Goal: Task Accomplishment & Management: Use online tool/utility

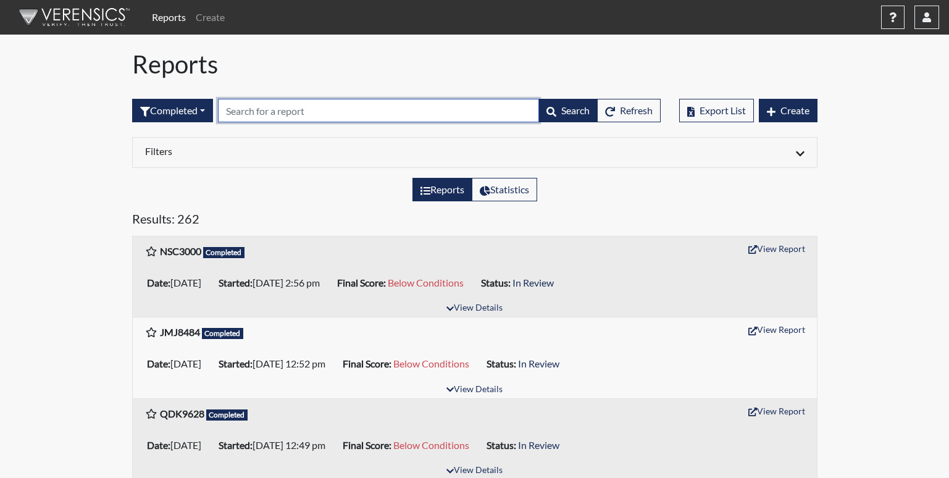
click at [318, 108] on input "text" at bounding box center [378, 110] width 321 height 23
type input "dr"
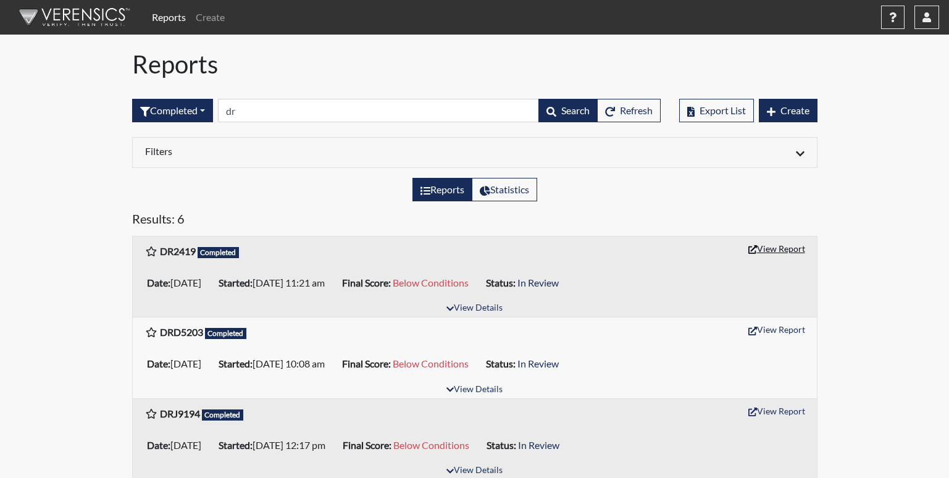
click at [762, 243] on button "View Report" at bounding box center [776, 248] width 68 height 19
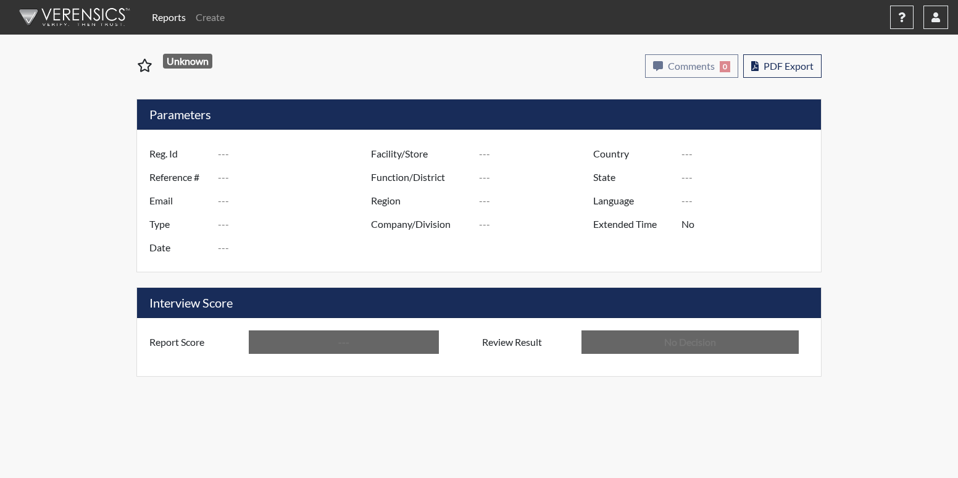
type input "DR2419"
type input "48067"
type input "---"
type input "Corrections Pre-Employment"
type input "[DATE]"
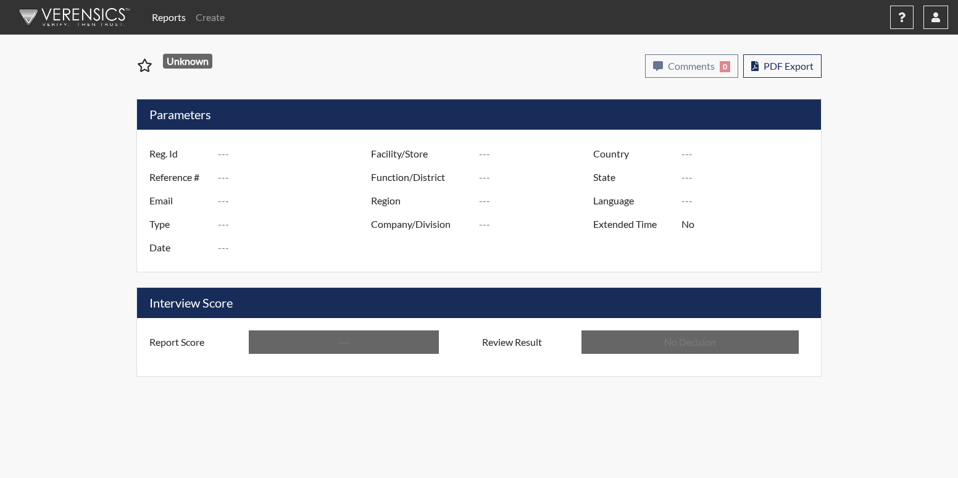
type input "[PERSON_NAME]"
type input "[GEOGRAPHIC_DATA]"
type input "[US_STATE]"
type input "English"
type input "Below Conditions"
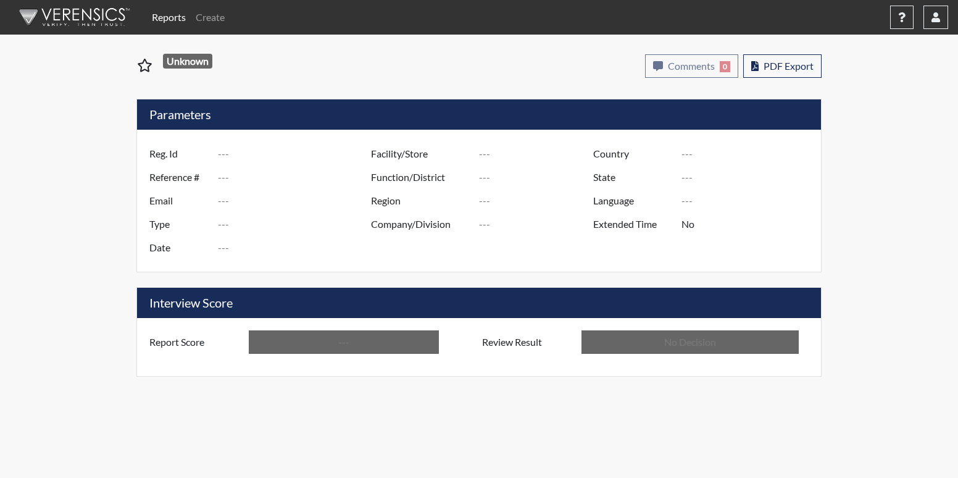
type input "In Review"
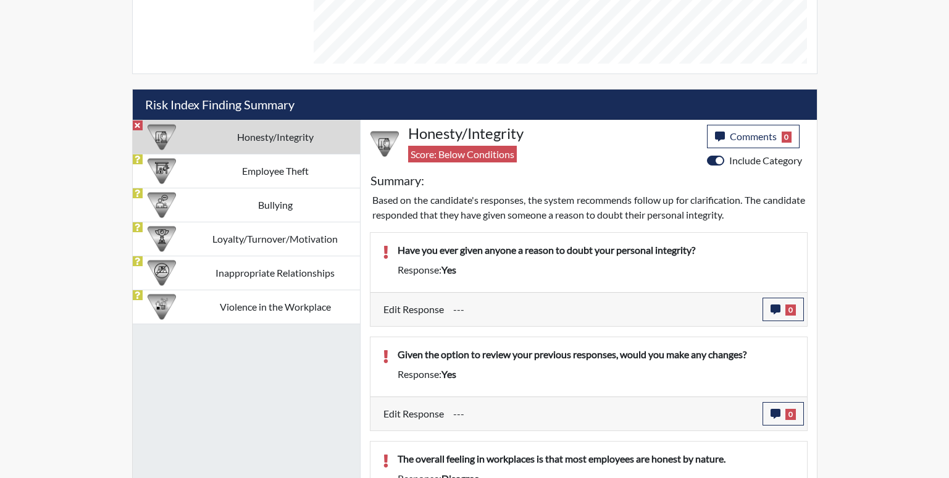
scroll to position [679, 0]
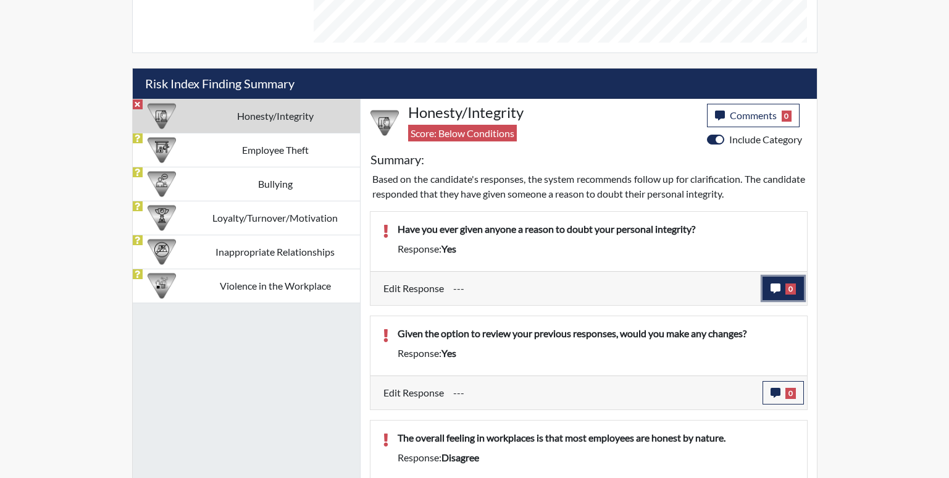
click at [799, 279] on button "0" at bounding box center [782, 288] width 41 height 23
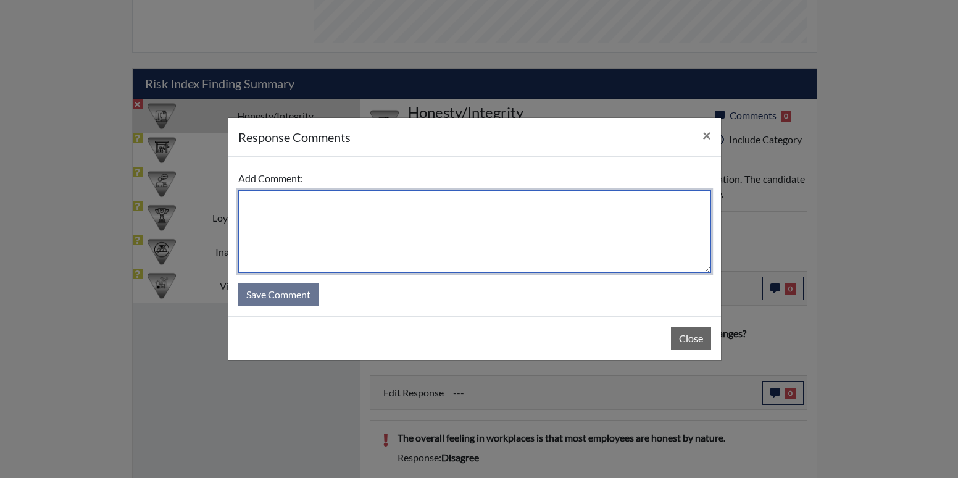
click at [504, 230] on textarea at bounding box center [474, 231] width 473 height 83
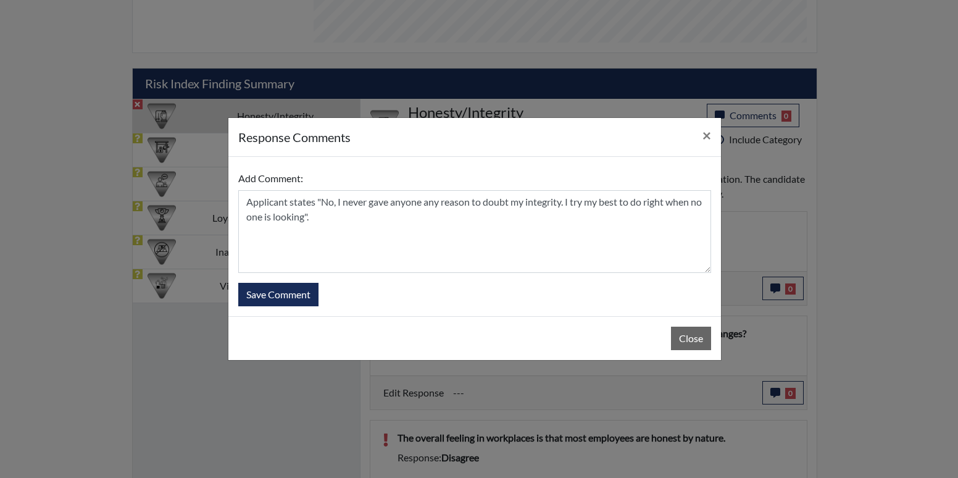
drag, startPoint x: 525, startPoint y: 137, endPoint x: 445, endPoint y: 139, distance: 80.3
click at [445, 139] on div "response Comments ×" at bounding box center [474, 137] width 493 height 39
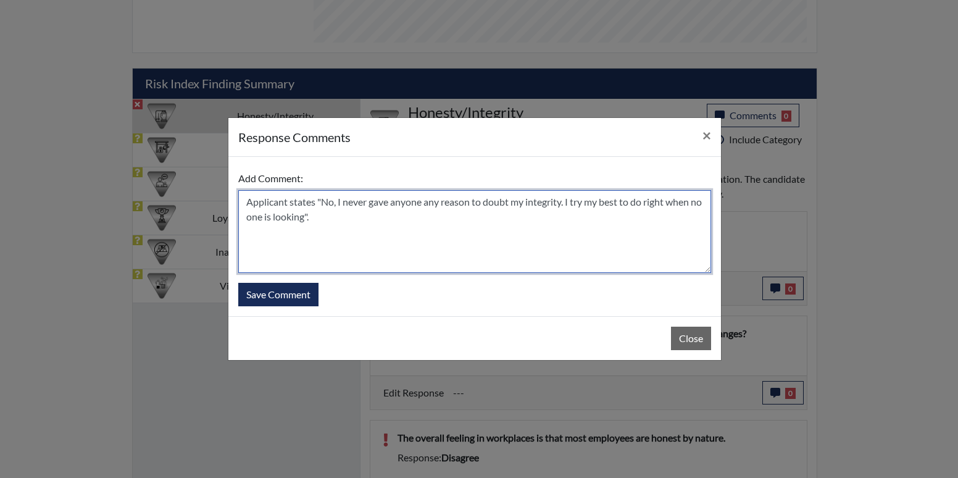
click at [315, 200] on textarea "Applicant states "No, I never gave anyone any reason to doubt my integrity. I t…" at bounding box center [474, 231] width 473 height 83
click at [339, 202] on textarea "Applicant states "No, I never gave anyone any reason to doubt my integrity. I t…" at bounding box center [474, 231] width 473 height 83
type textarea "Applicant states "No, I disagree. I never gave anyone any reason to doubt my in…"
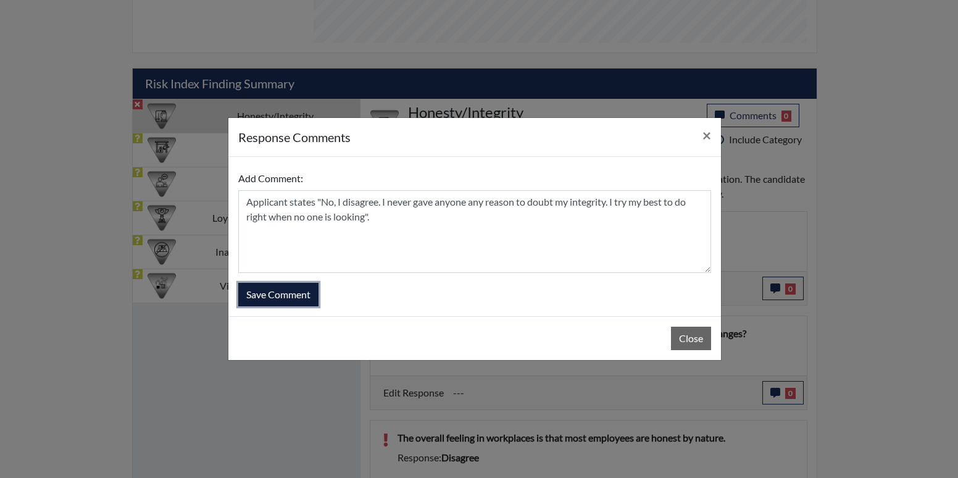
click at [306, 304] on button "Save Comment" at bounding box center [278, 294] width 80 height 23
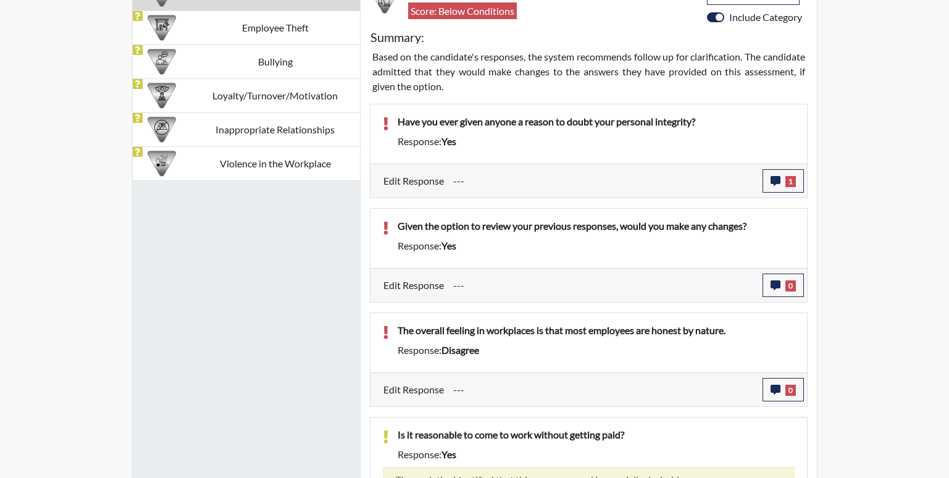
scroll to position [802, 0]
click at [770, 280] on icon "button" at bounding box center [775, 284] width 10 height 10
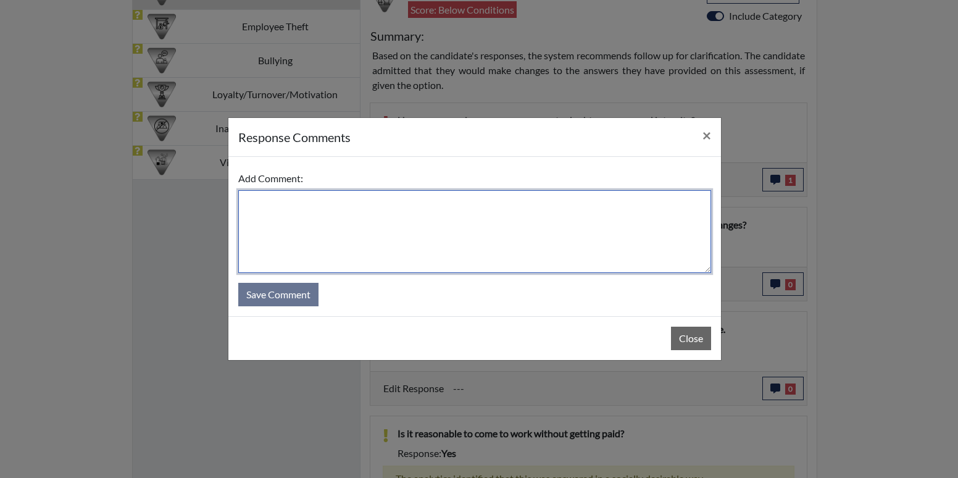
click at [505, 230] on textarea at bounding box center [474, 231] width 473 height 83
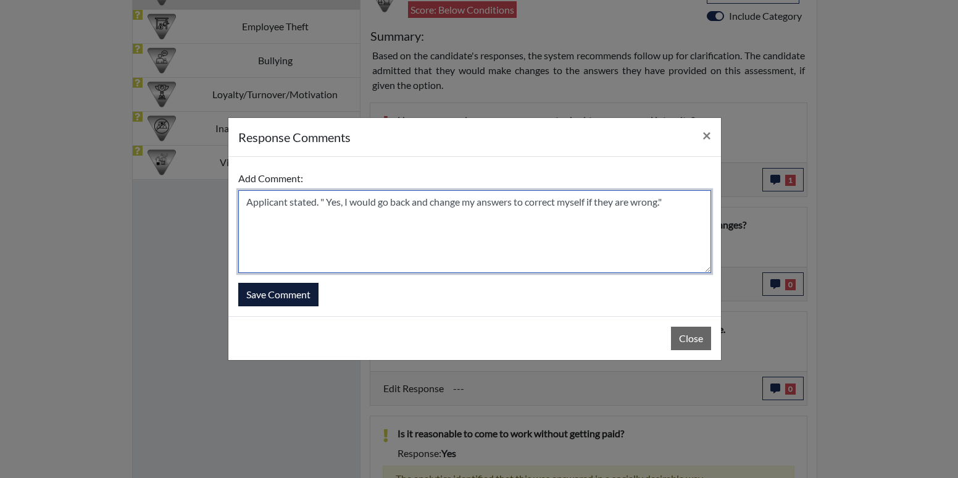
type textarea "Applicant stated. " Yes, I would go back and change my answers to correct mysel…"
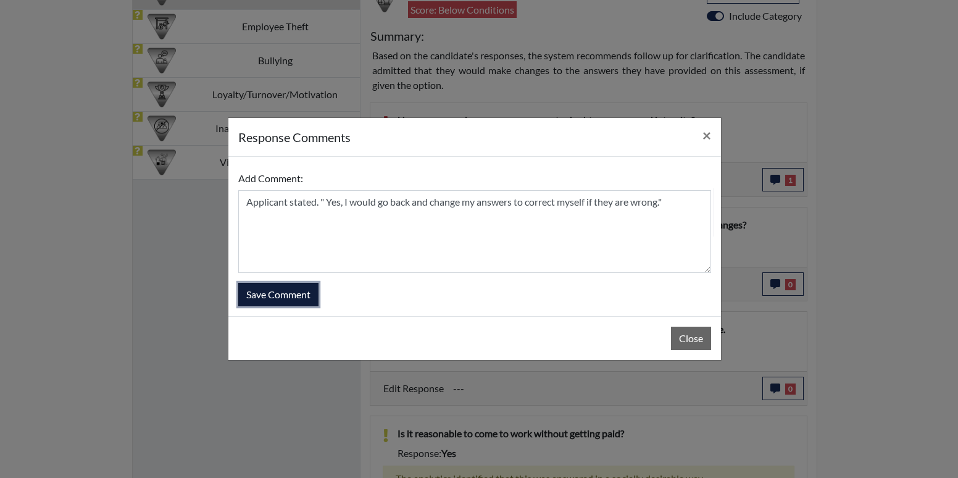
click at [281, 291] on button "Save Comment" at bounding box center [278, 294] width 80 height 23
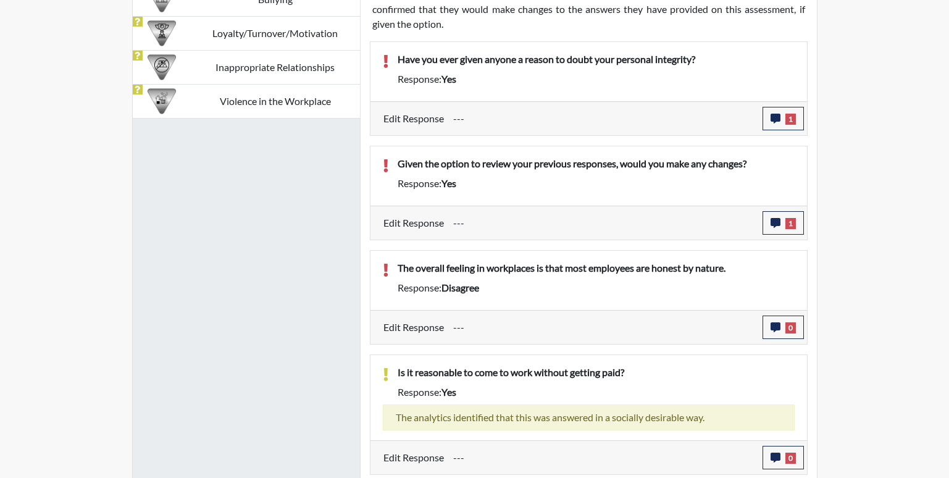
scroll to position [864, 0]
click at [775, 327] on icon "button" at bounding box center [775, 327] width 10 height 10
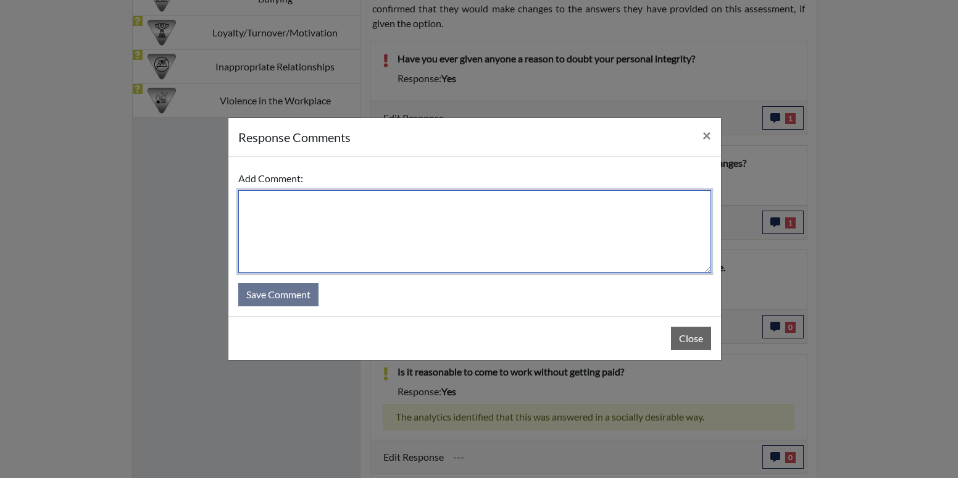
click at [430, 239] on textarea at bounding box center [474, 231] width 473 height 83
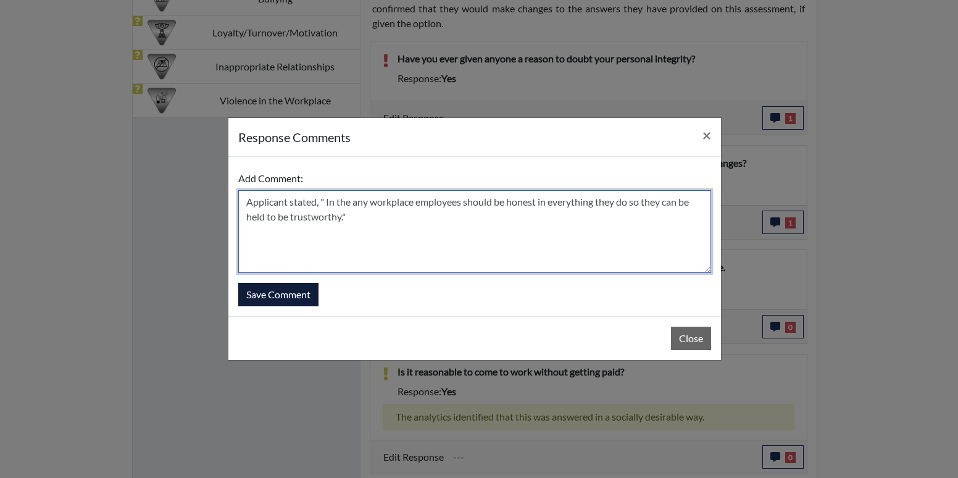
type textarea "Applicant stated, " In the any workplace employees should be honest in everythi…"
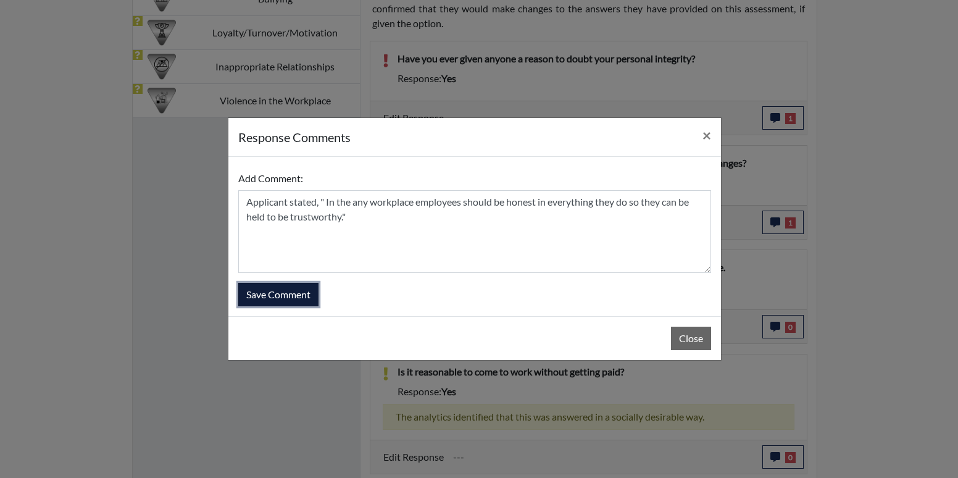
click at [294, 295] on button "Save Comment" at bounding box center [278, 294] width 80 height 23
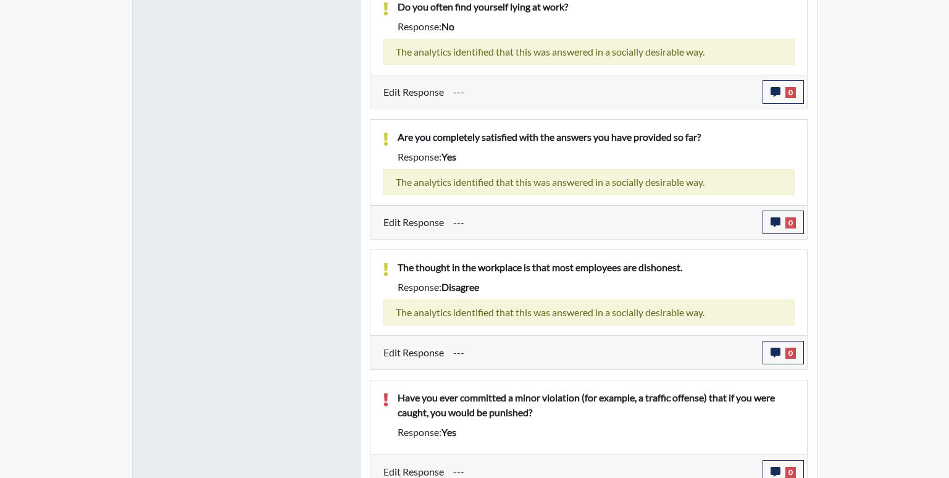
scroll to position [1616, 0]
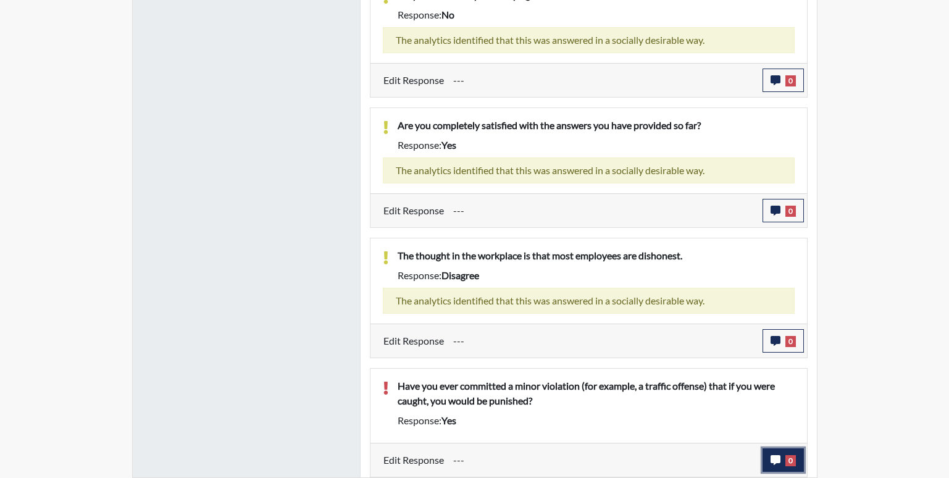
click at [792, 465] on span "0" at bounding box center [790, 460] width 10 height 11
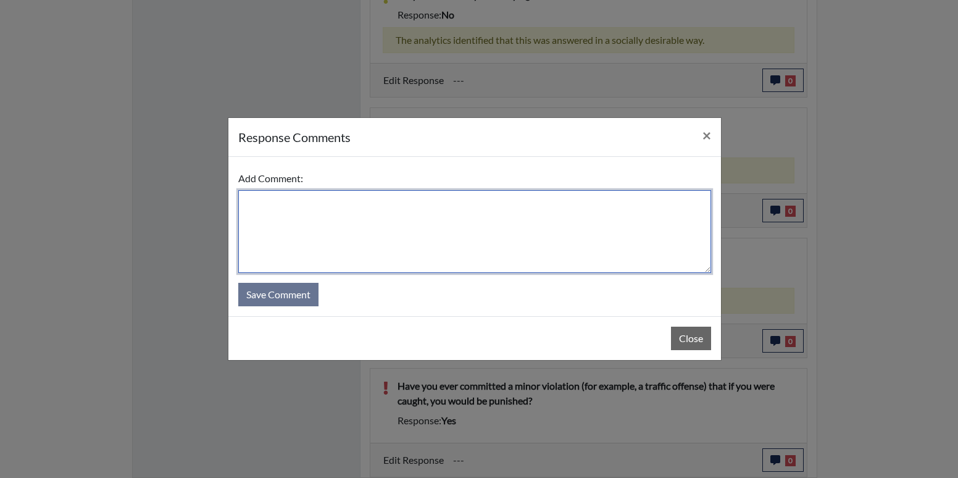
click at [380, 256] on textarea at bounding box center [474, 231] width 473 height 83
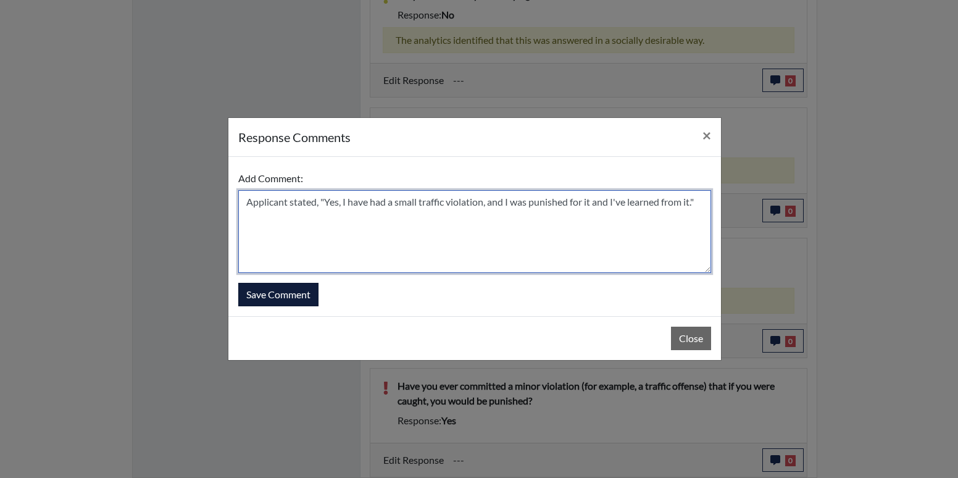
type textarea "Applicant stated, "Yes, I have had a small traffic violation, and I was punishe…"
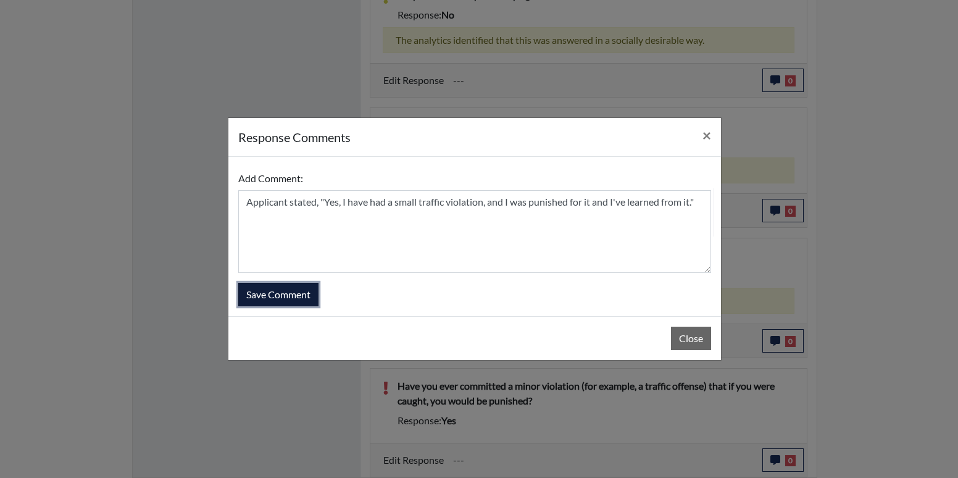
click at [268, 302] on button "Save Comment" at bounding box center [278, 294] width 80 height 23
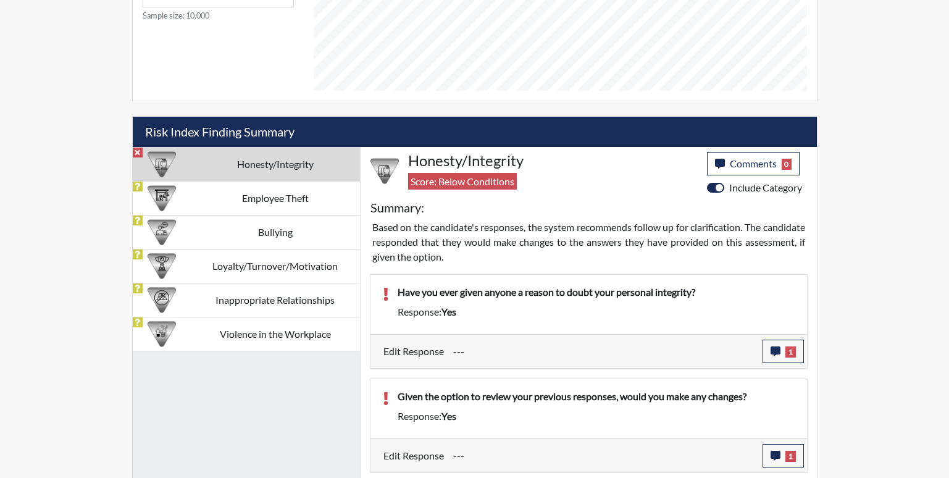
scroll to position [459, 0]
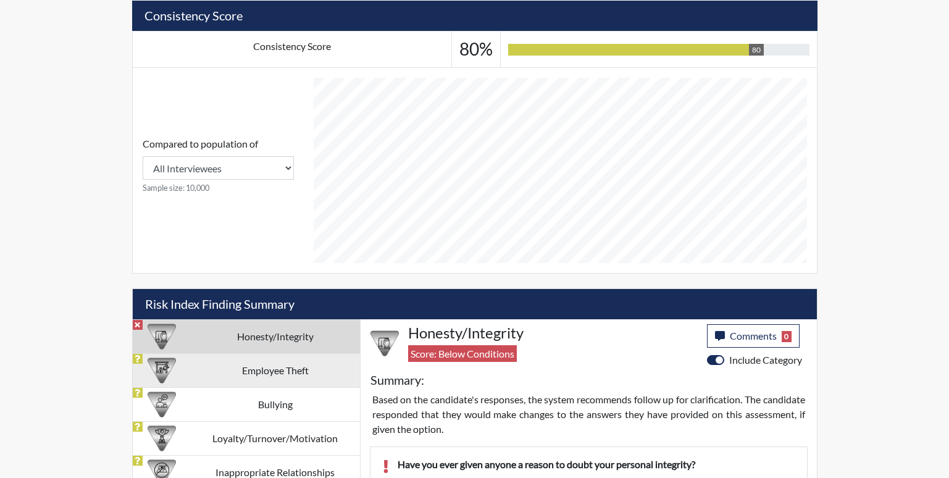
click at [295, 373] on td "Employee Theft" at bounding box center [275, 370] width 169 height 34
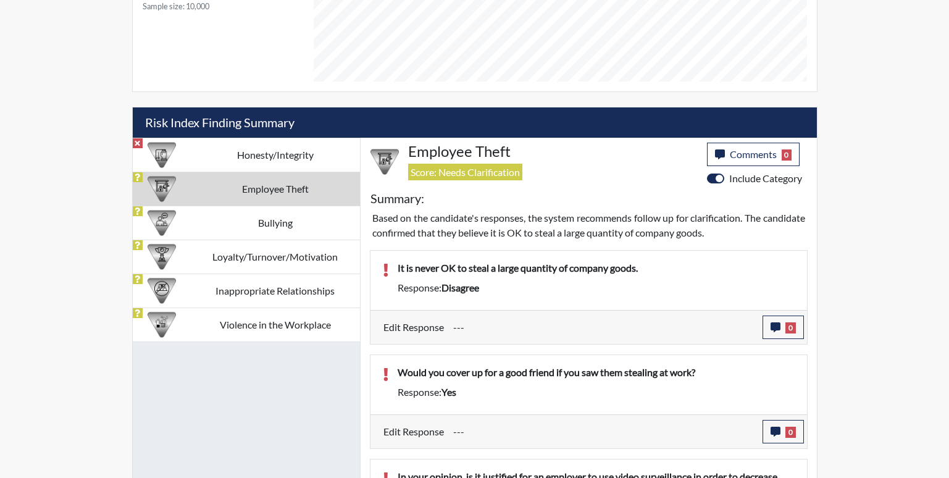
scroll to position [644, 0]
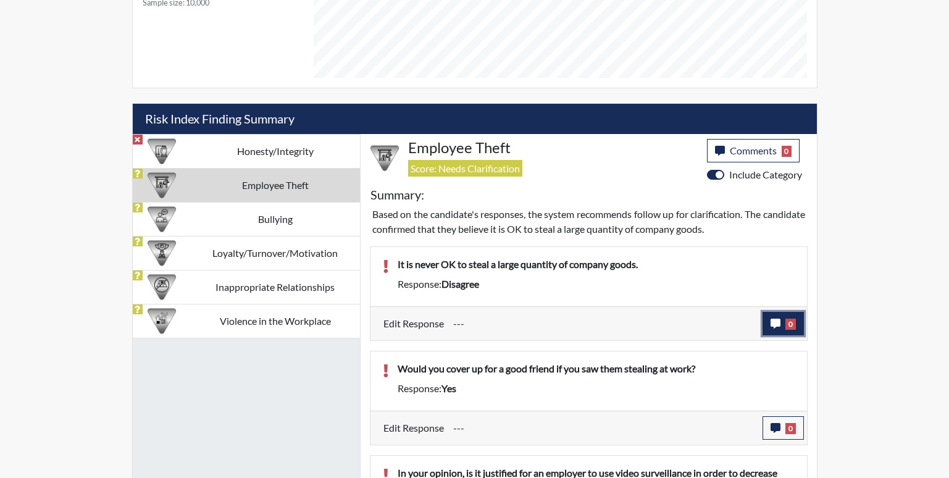
click at [778, 320] on icon "button" at bounding box center [775, 323] width 10 height 10
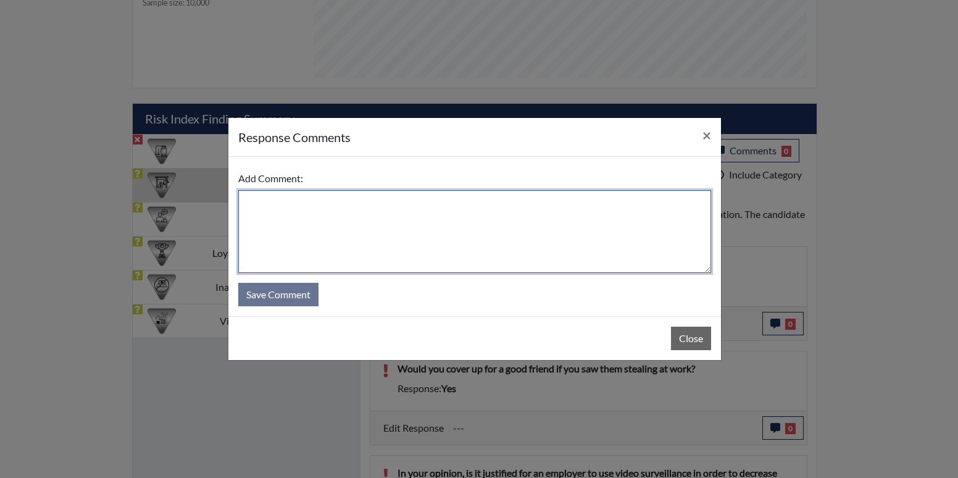
click at [347, 241] on textarea at bounding box center [474, 231] width 473 height 83
type textarea "Applicant stated," I agree. It's never ok to steal anything for a company. Inte…"
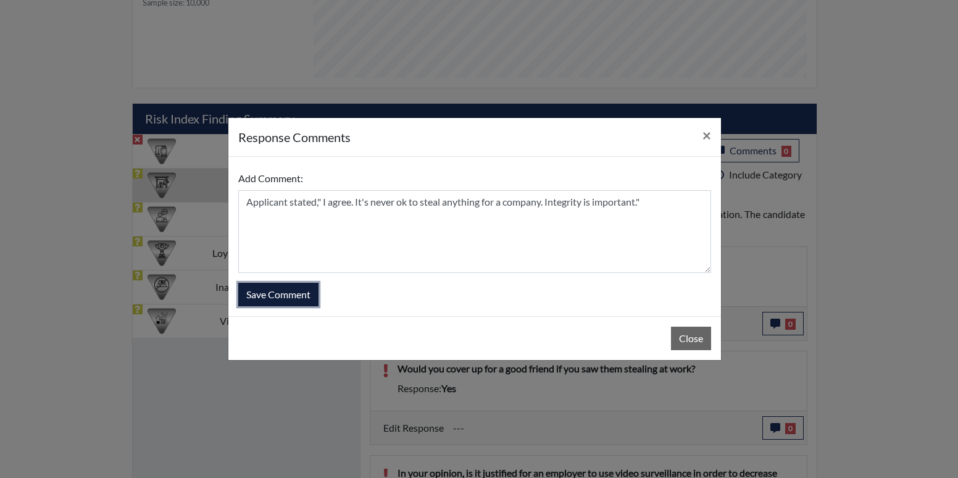
click at [267, 305] on button "Save Comment" at bounding box center [278, 294] width 80 height 23
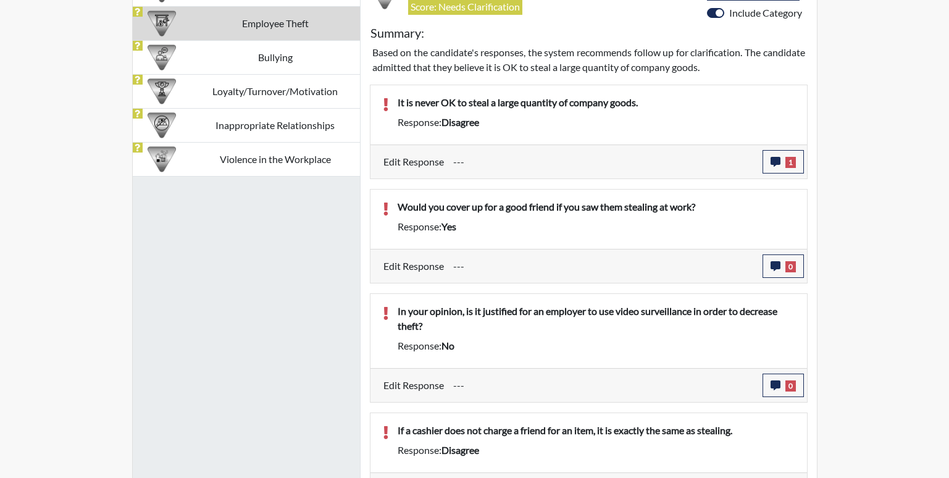
scroll to position [829, 0]
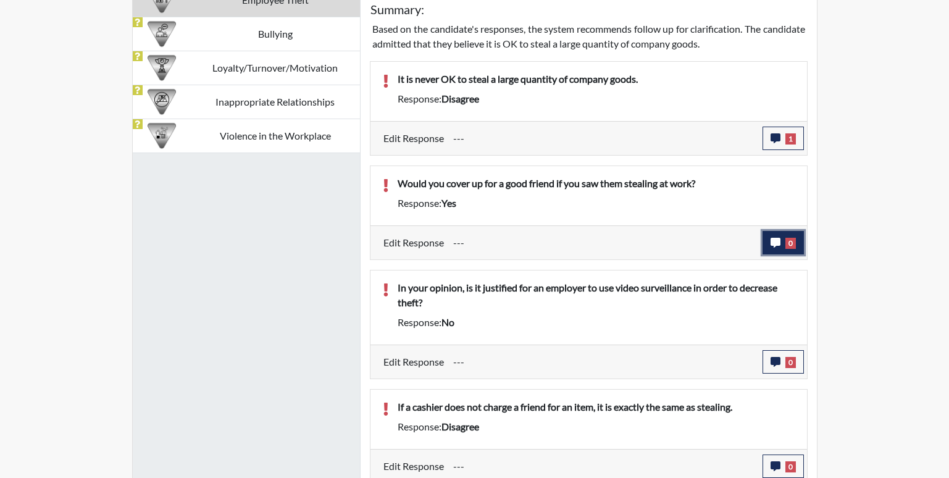
click at [766, 245] on button "0" at bounding box center [782, 242] width 41 height 23
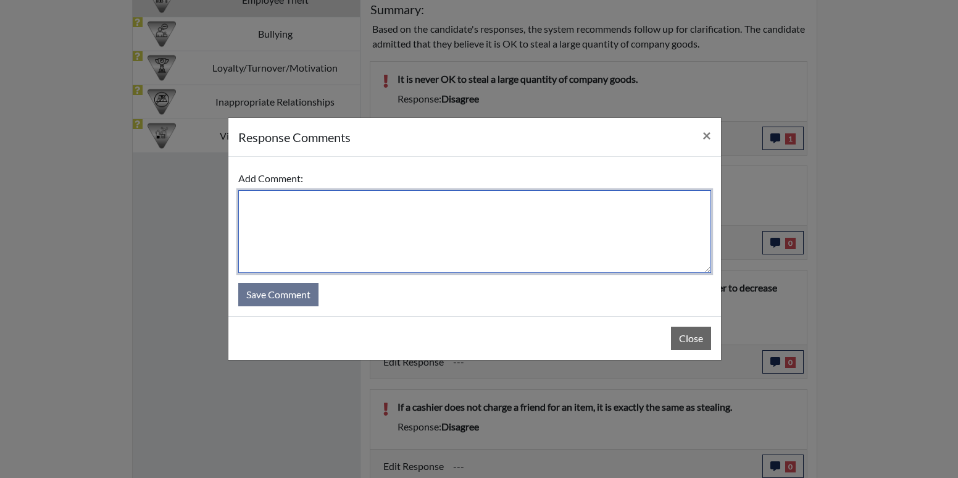
click at [398, 215] on textarea at bounding box center [474, 231] width 473 height 83
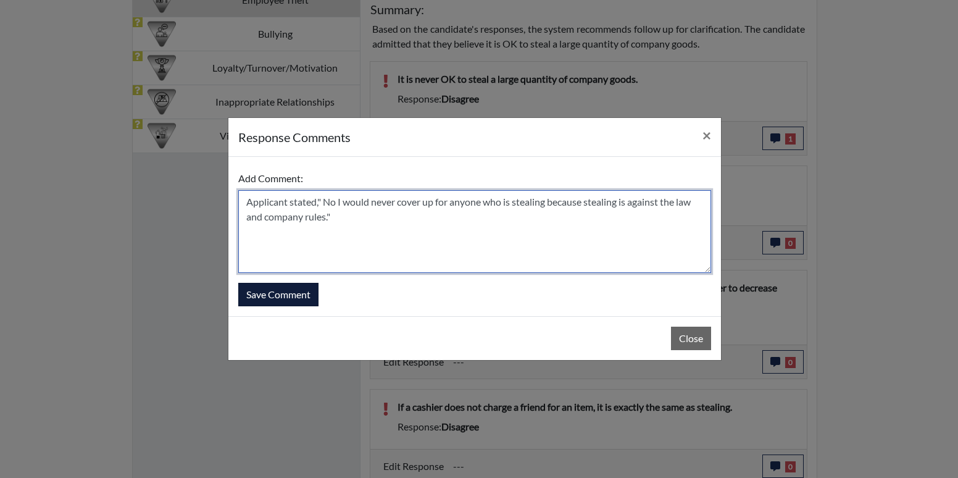
type textarea "Applicant stated," No I would never cover up for anyone who is stealing because…"
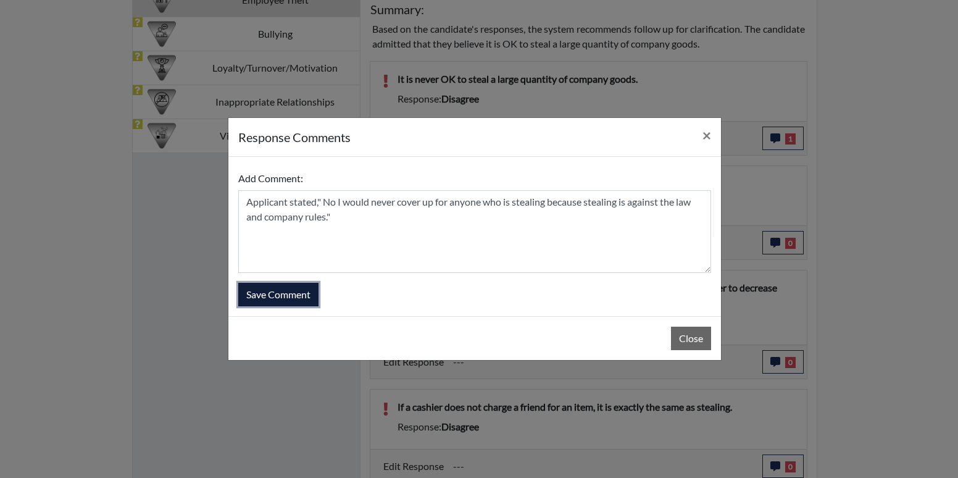
click at [269, 300] on button "Save Comment" at bounding box center [278, 294] width 80 height 23
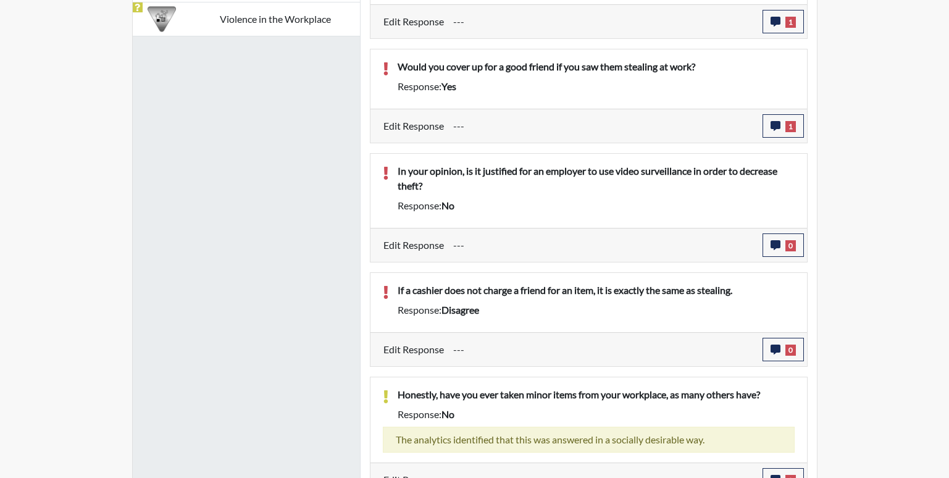
scroll to position [952, 0]
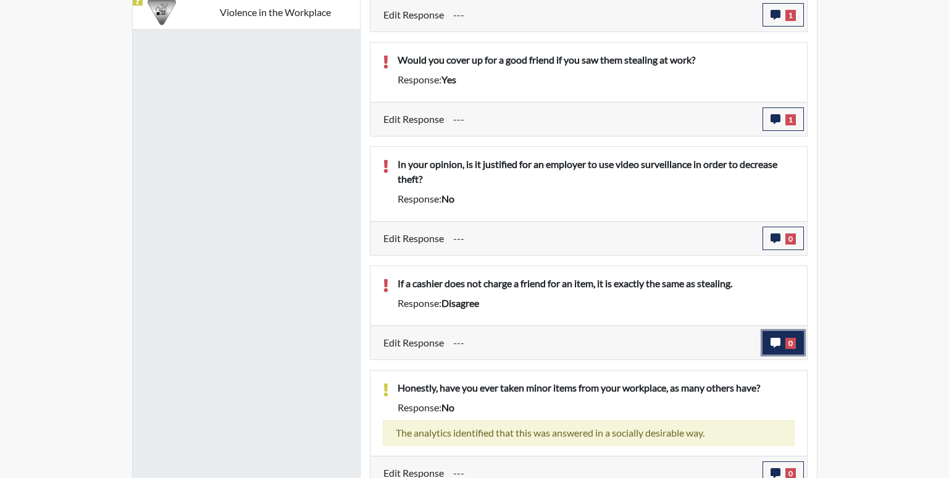
click at [777, 339] on icon "button" at bounding box center [775, 343] width 10 height 10
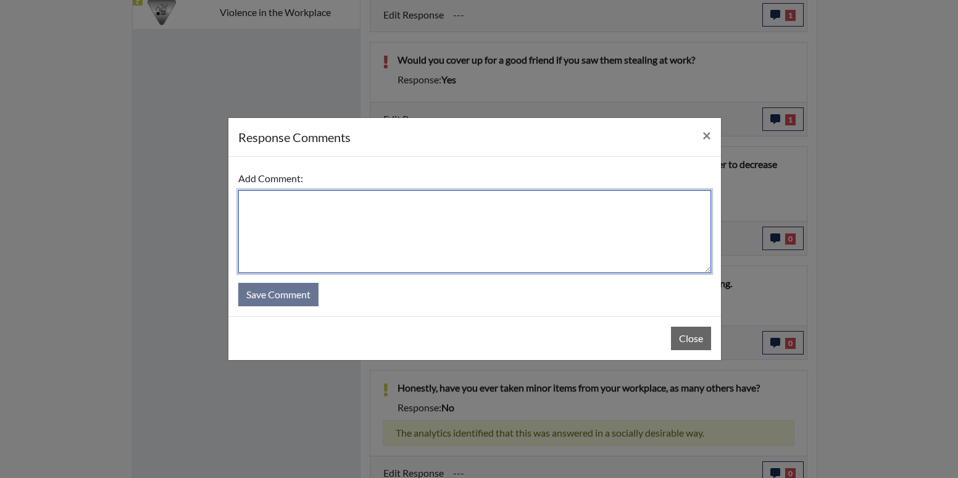
click at [356, 251] on textarea at bounding box center [474, 231] width 473 height 83
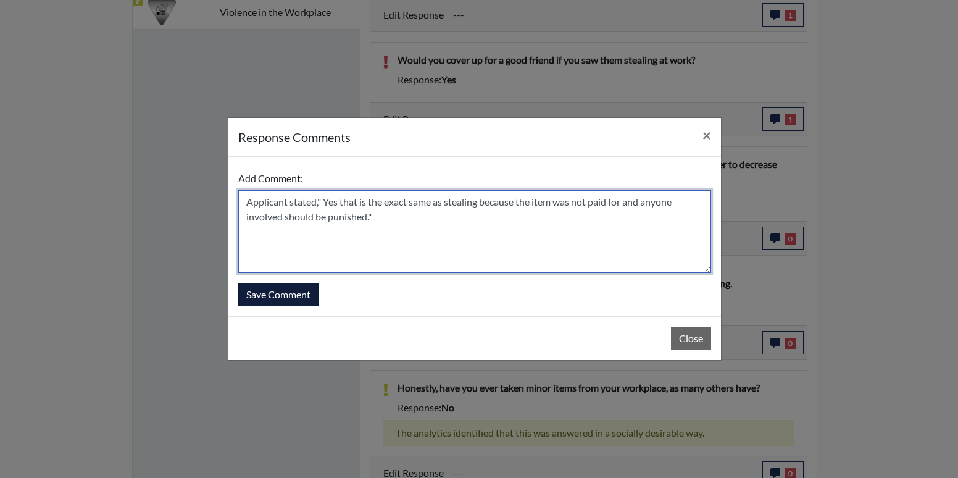
type textarea "Applicant stated," Yes that is the exact same as stealing because the item was …"
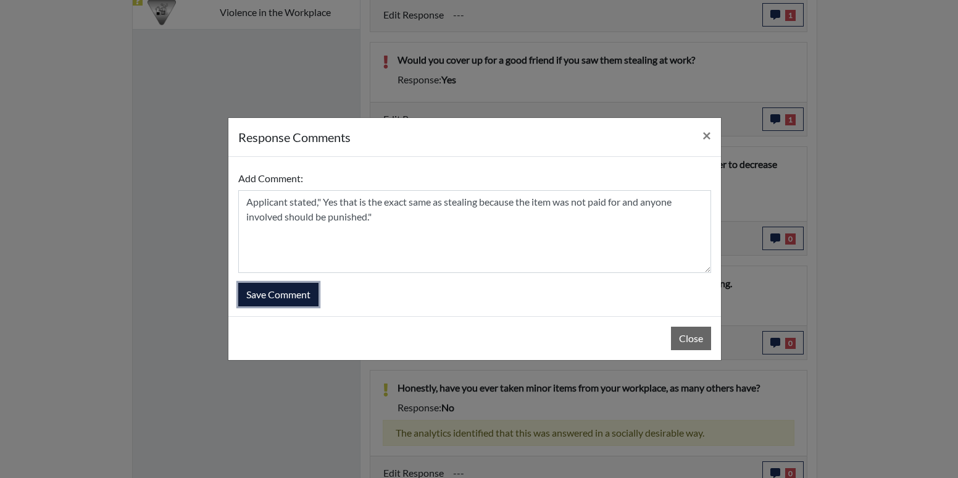
click at [296, 287] on button "Save Comment" at bounding box center [278, 294] width 80 height 23
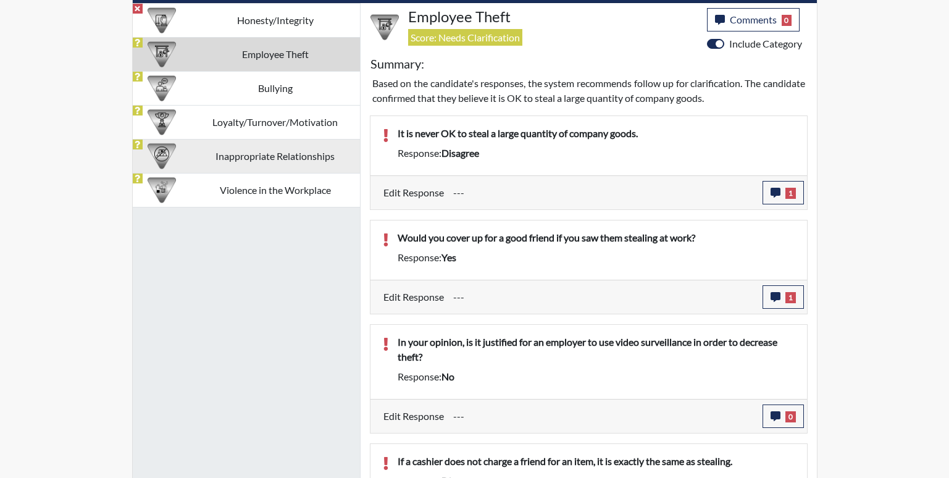
scroll to position [767, 0]
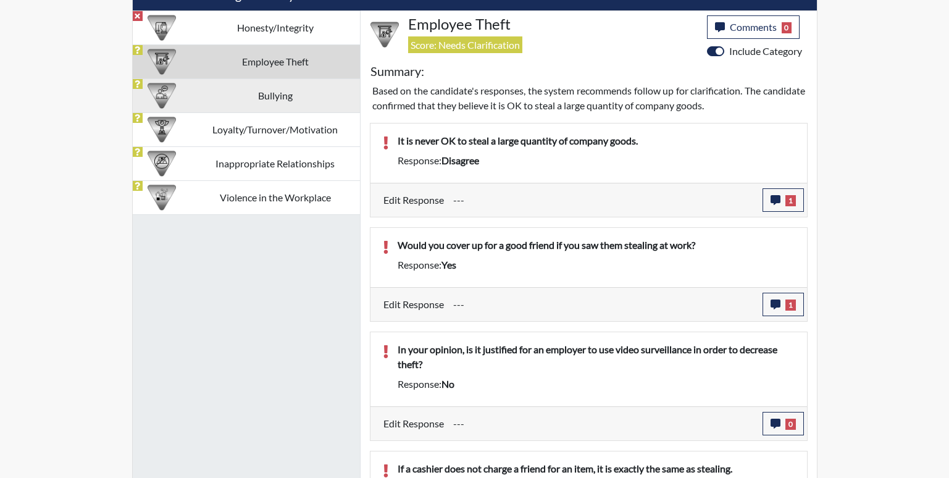
click at [270, 104] on td "Bullying" at bounding box center [275, 95] width 169 height 34
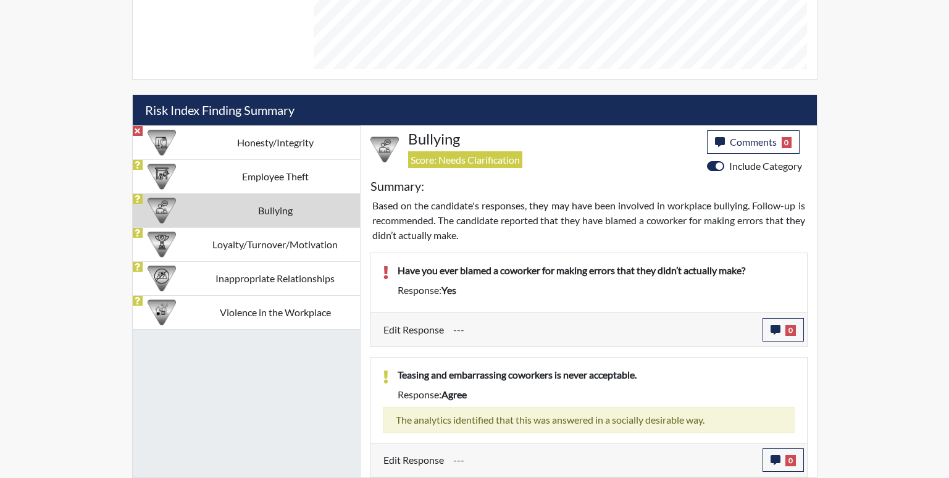
click at [797, 342] on div "Edit Response --- 0 response Comments × Add Comment: Save Comment Close" at bounding box center [588, 329] width 436 height 34
click at [781, 331] on button "0" at bounding box center [782, 329] width 41 height 23
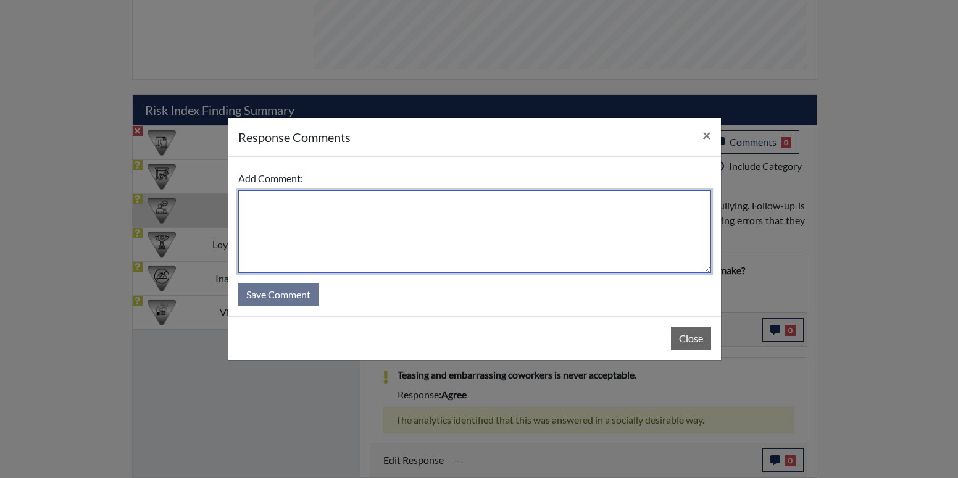
click at [330, 228] on textarea at bounding box center [474, 231] width 473 height 83
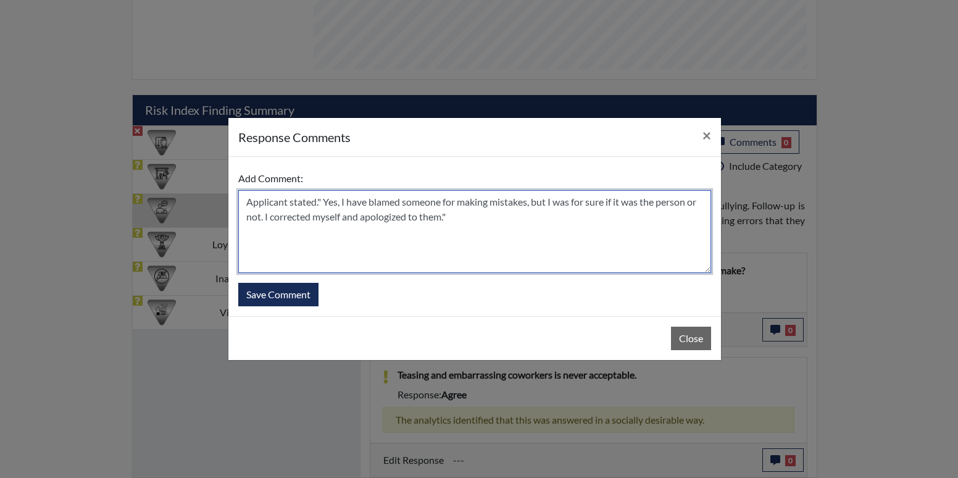
type textarea "Applicant stated." Yes, I have blamed someone for making mistakes, but I was fo…"
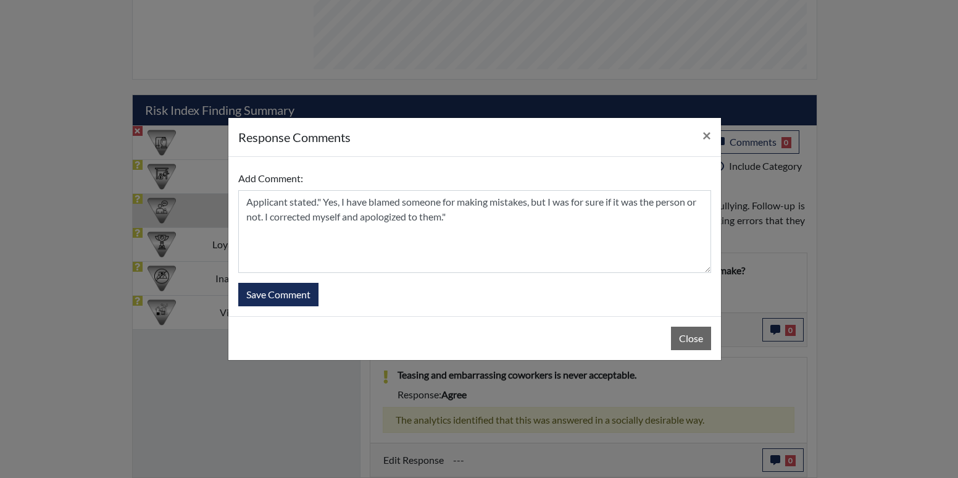
click at [299, 307] on div "Add Comment: Applicant stated." Yes, I have blamed someone for making mistakes,…" at bounding box center [474, 236] width 493 height 159
click at [296, 298] on button "Save Comment" at bounding box center [278, 294] width 80 height 23
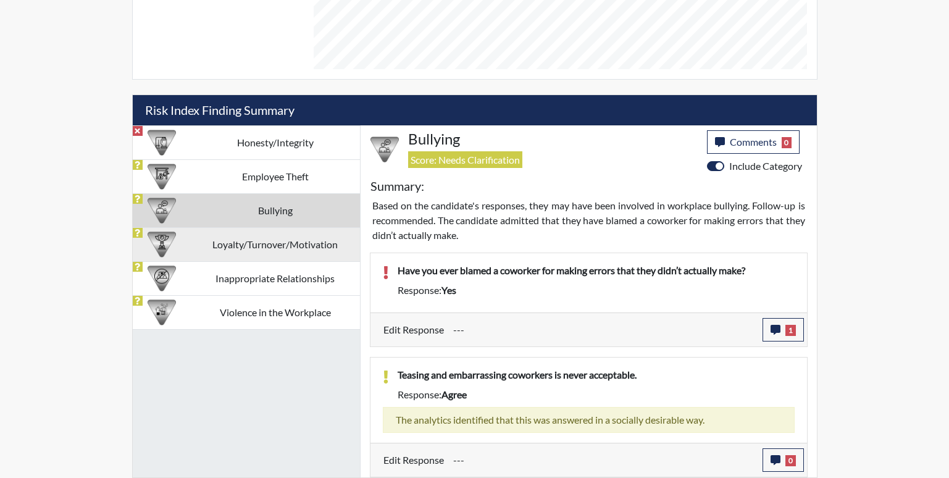
scroll to position [205, 513]
click at [289, 256] on td "Loyalty/Turnover/Motivation" at bounding box center [275, 244] width 169 height 34
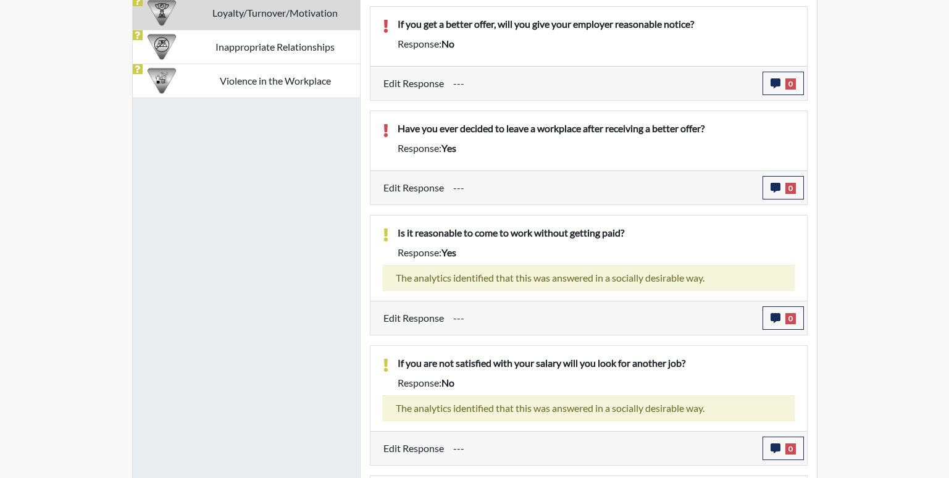
scroll to position [694, 0]
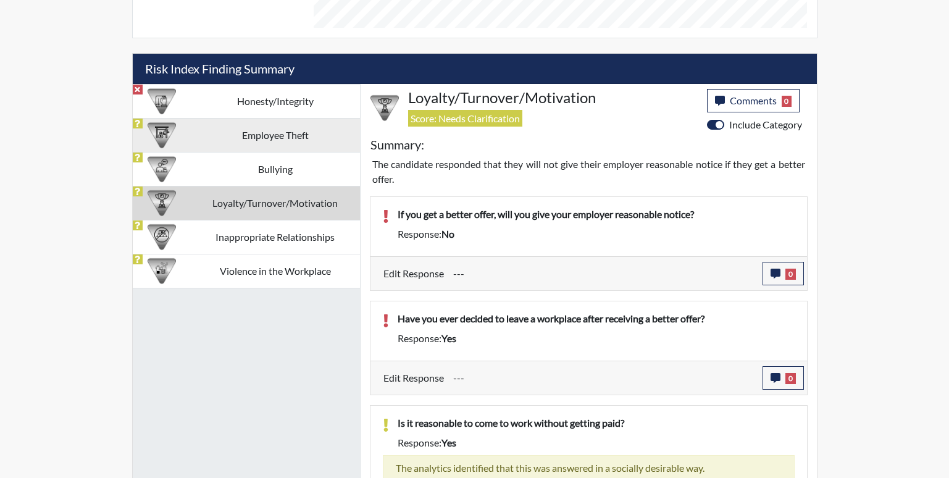
click at [270, 180] on td "Bullying" at bounding box center [275, 169] width 169 height 34
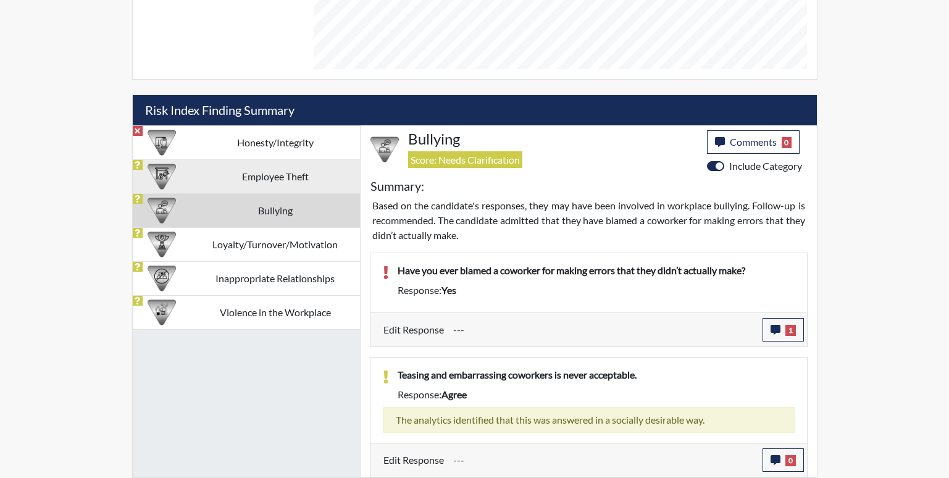
scroll to position [652, 0]
click at [261, 175] on td "Employee Theft" at bounding box center [275, 176] width 169 height 34
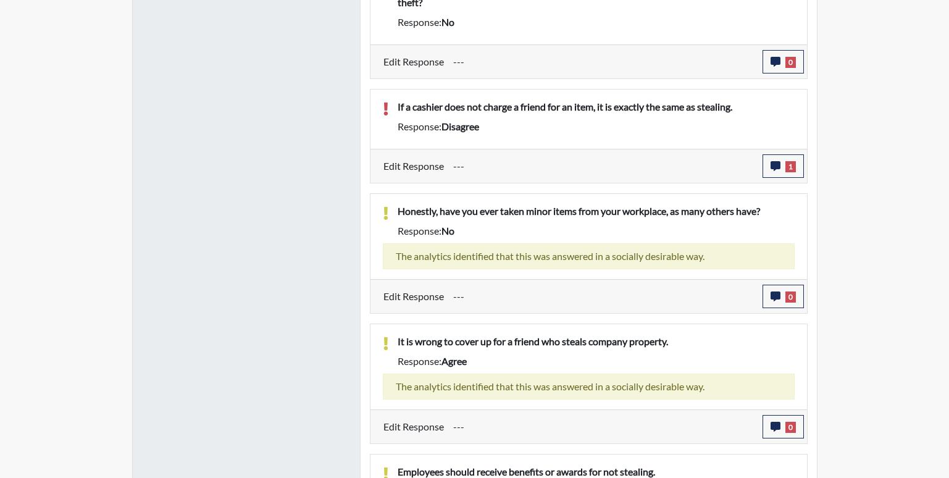
scroll to position [979, 0]
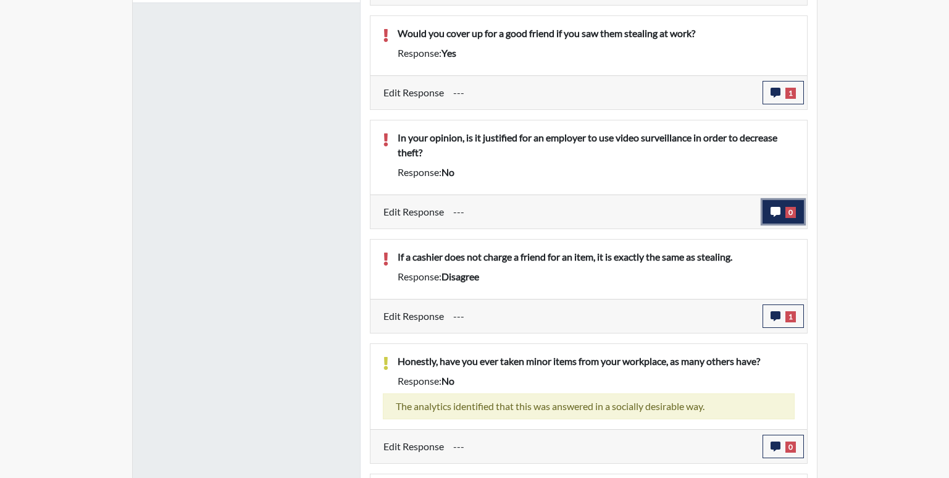
click at [781, 210] on button "0" at bounding box center [782, 211] width 41 height 23
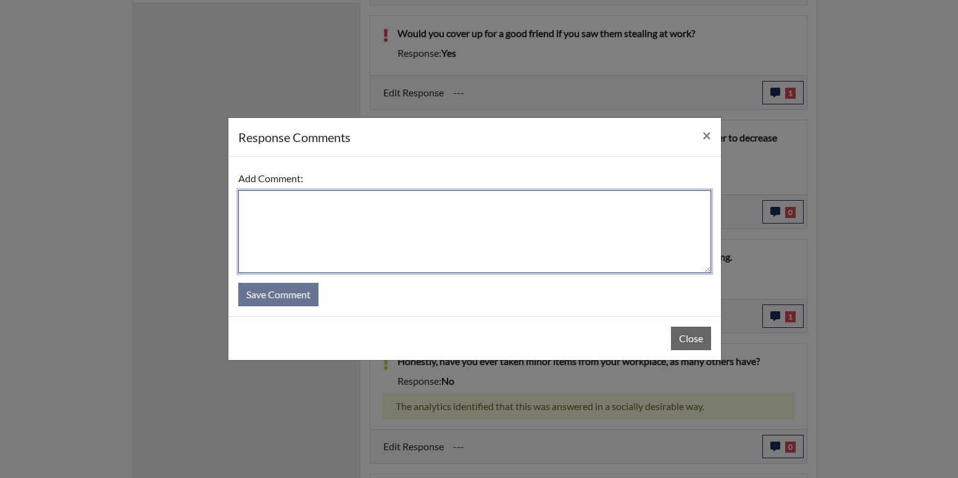
click at [296, 207] on textarea at bounding box center [474, 231] width 473 height 83
drag, startPoint x: 301, startPoint y: 208, endPoint x: 401, endPoint y: 206, distance: 99.4
click at [411, 192] on textarea "Applicant stated, " Ye" at bounding box center [474, 231] width 473 height 83
click at [352, 206] on textarea "Applicant stated, " Yes, if is going to decrease theft by any means."" at bounding box center [474, 231] width 473 height 83
click at [564, 199] on textarea "Applicant stated, " Yes, if its going to decrease theft by any means."" at bounding box center [474, 231] width 473 height 83
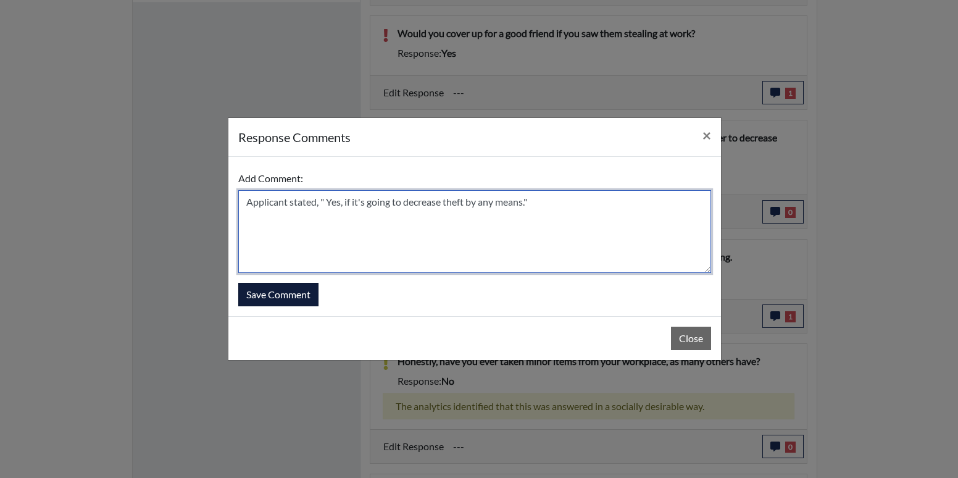
type textarea "Applicant stated, " Yes, if it's going to decrease theft by any means.""
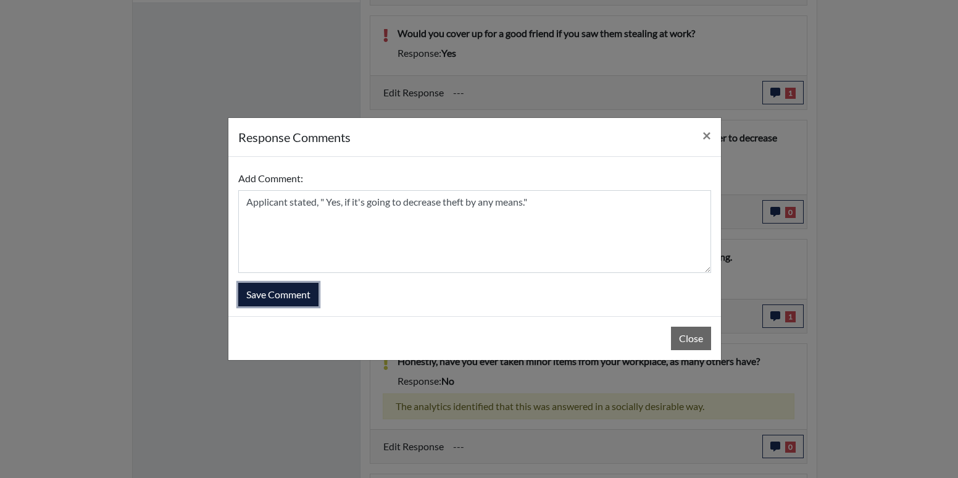
click at [281, 301] on button "Save Comment" at bounding box center [278, 294] width 80 height 23
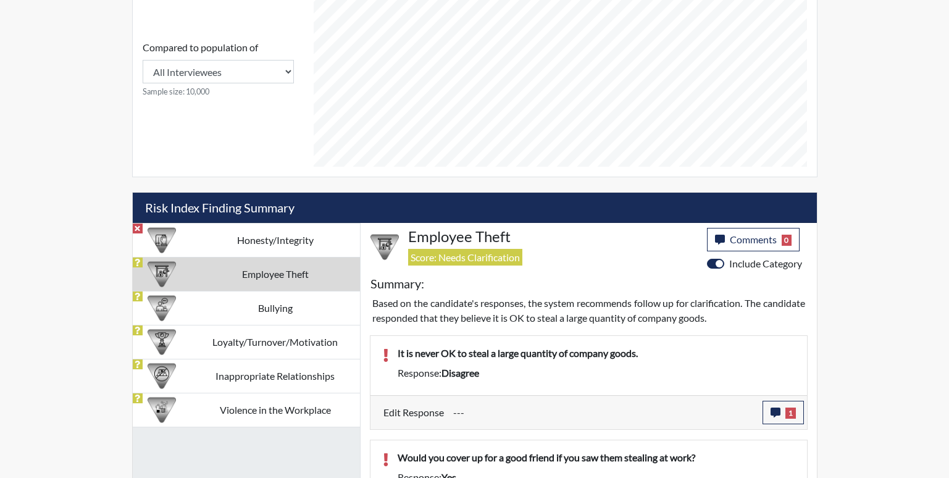
scroll to position [547, 0]
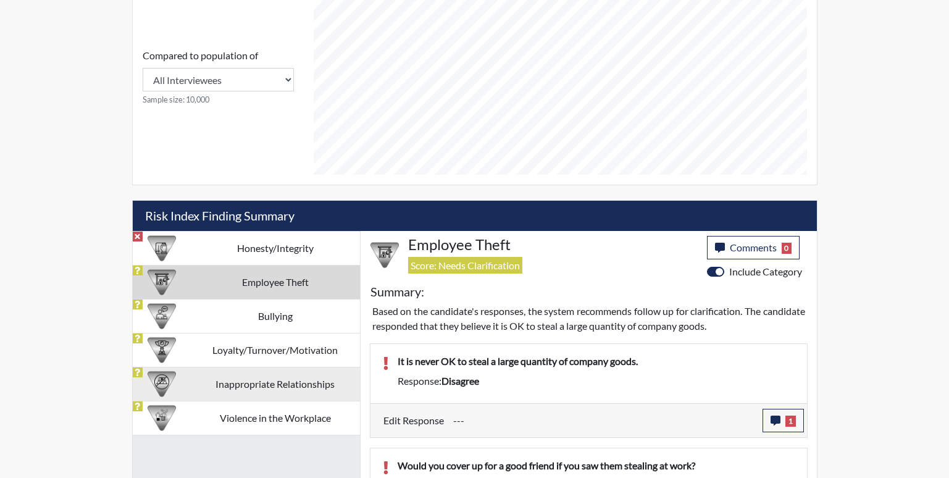
click at [261, 383] on td "Inappropriate Relationships" at bounding box center [275, 384] width 169 height 34
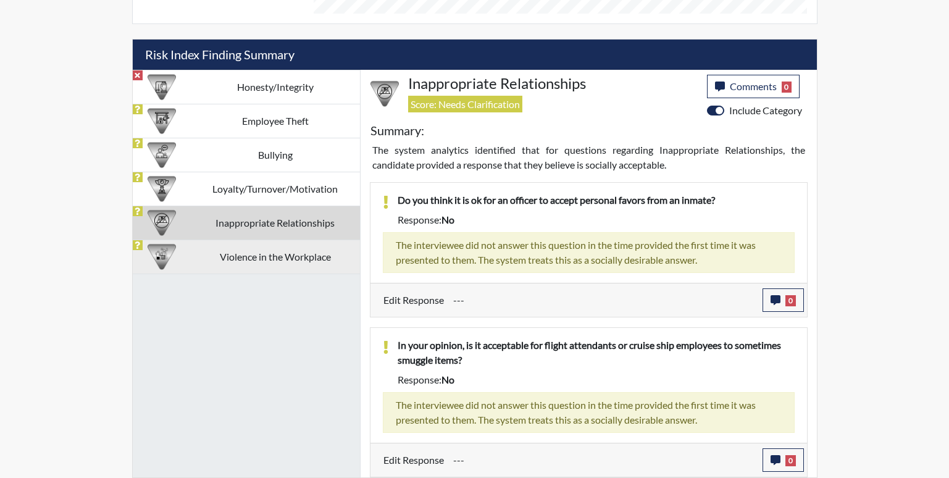
click at [288, 251] on td "Violence in the Workplace" at bounding box center [275, 256] width 169 height 34
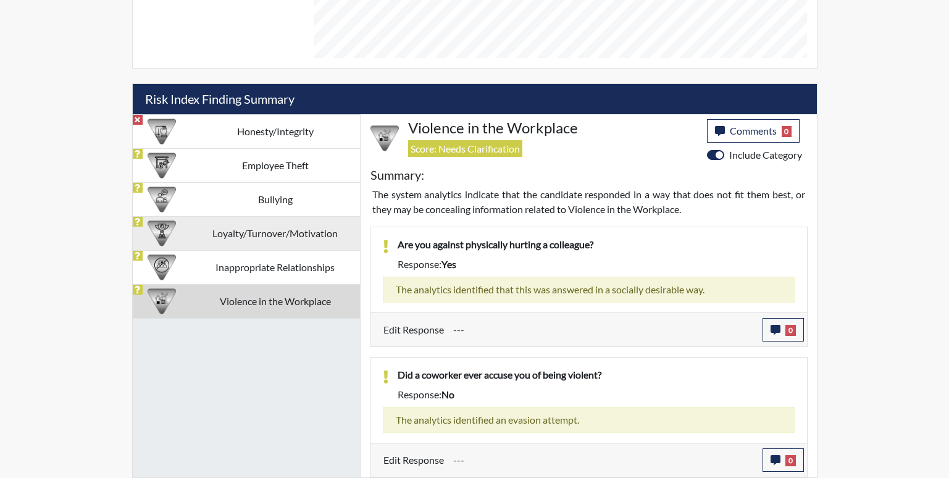
click at [255, 218] on td "Loyalty/Turnover/Motivation" at bounding box center [275, 233] width 169 height 34
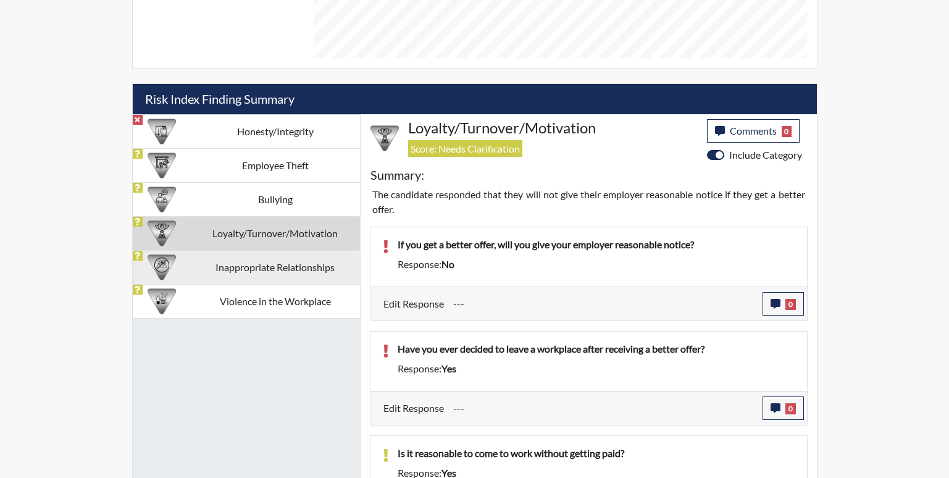
scroll to position [708, 0]
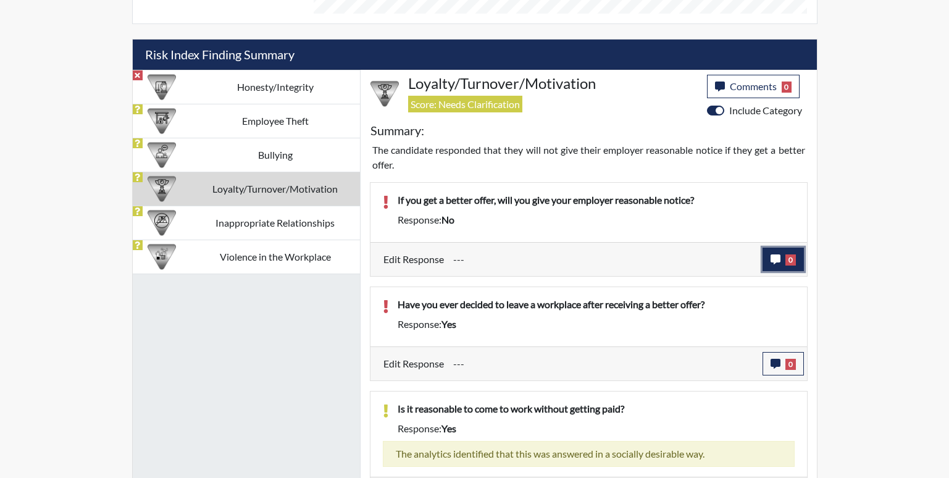
click at [774, 254] on icon "button" at bounding box center [775, 259] width 10 height 10
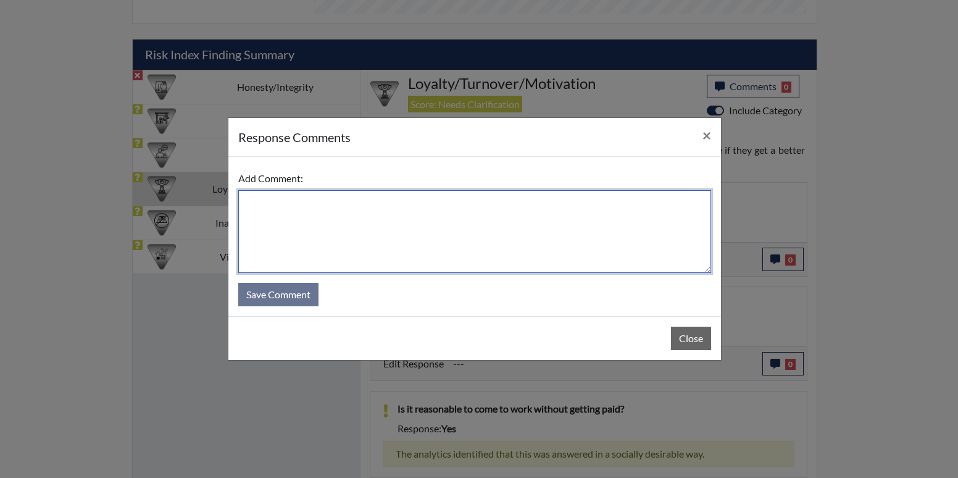
click at [513, 210] on textarea at bounding box center [474, 231] width 473 height 83
drag, startPoint x: 572, startPoint y: 206, endPoint x: 556, endPoint y: 206, distance: 16.1
click at [556, 206] on textarea "Applicant stated, "Yes, I would give a two weeks notice ahead of time." at bounding box center [474, 231] width 473 height 83
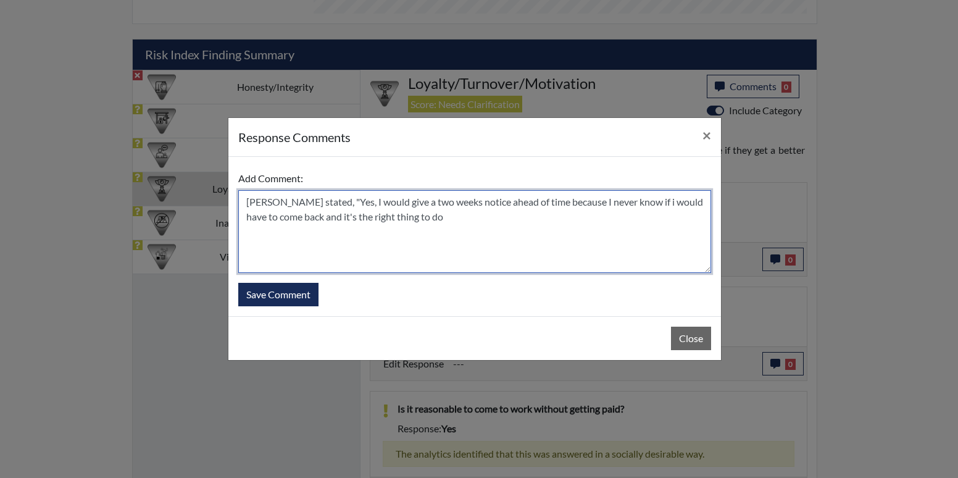
click at [368, 215] on textarea "[PERSON_NAME] stated, "Yes, I would give a two weeks notice ahead of time becau…" at bounding box center [474, 231] width 473 height 83
click at [459, 222] on textarea "Applicant stated, "Yes, I would give a two weeks' notice ahead of time because …" at bounding box center [474, 231] width 473 height 83
type textarea "[PERSON_NAME] stated, "Yes, I would give a two weeks' notice ahead of time beca…"
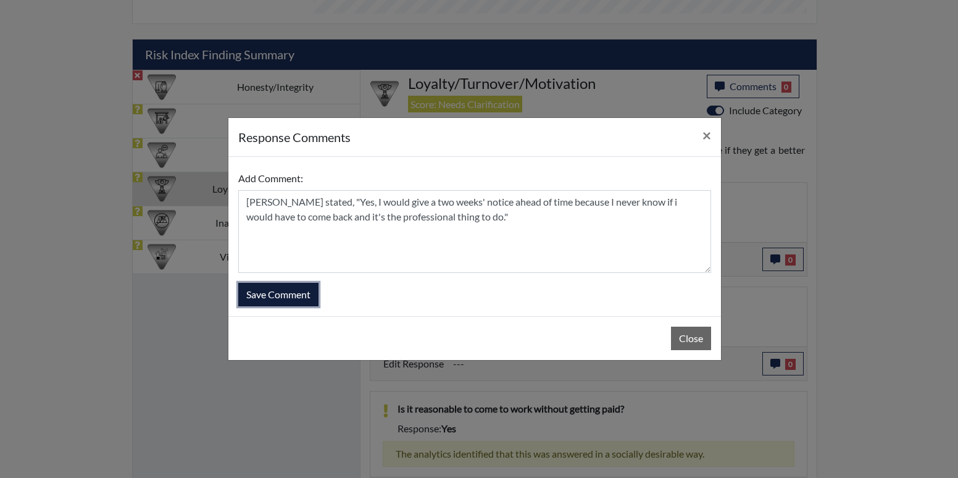
click at [280, 292] on button "Save Comment" at bounding box center [278, 294] width 80 height 23
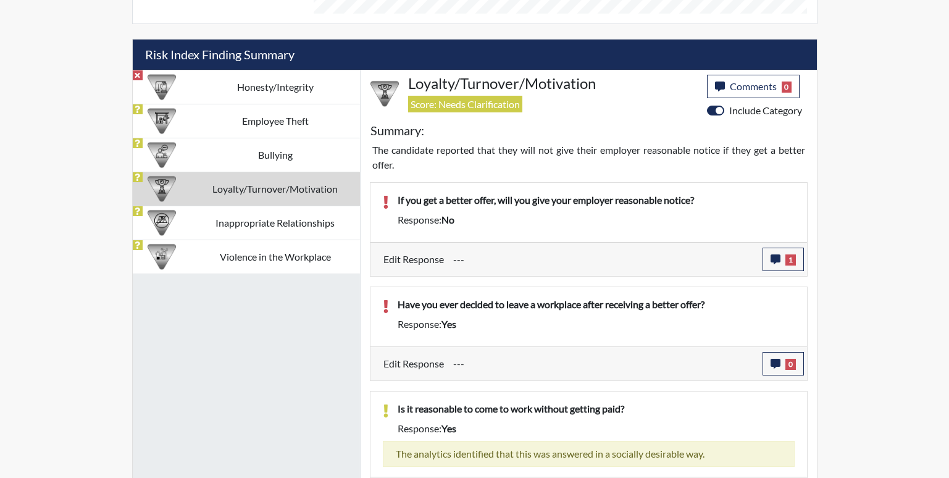
scroll to position [205, 513]
click at [788, 365] on span "0" at bounding box center [790, 364] width 10 height 11
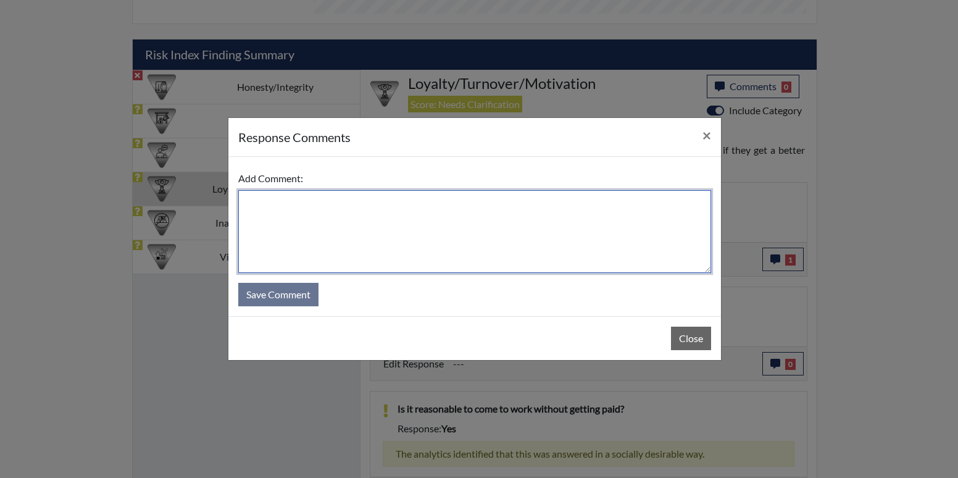
click at [407, 233] on textarea at bounding box center [474, 231] width 473 height 83
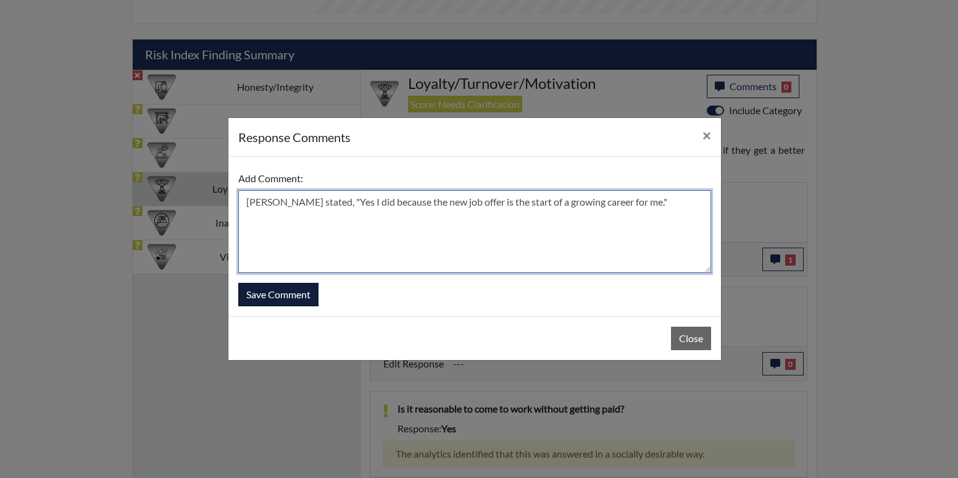
type textarea "[PERSON_NAME] stated, "Yes I did because the new job offer is the start of a gr…"
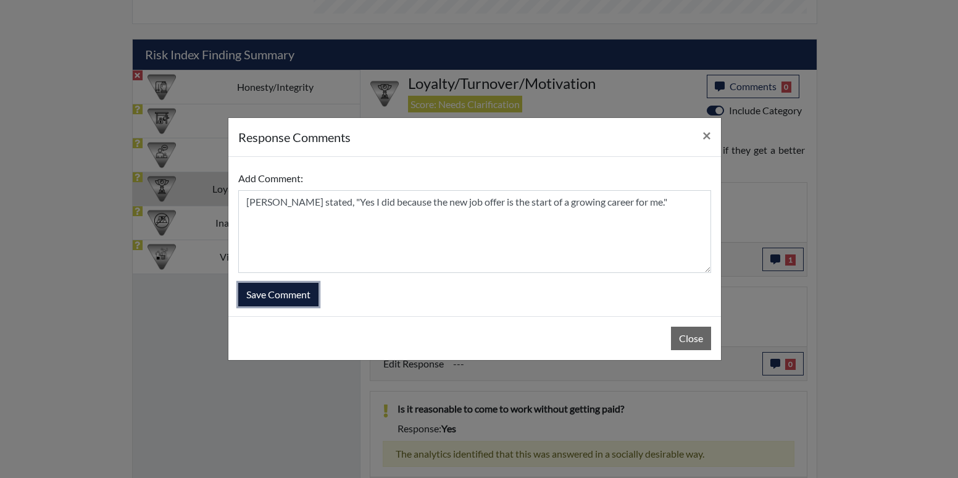
click at [280, 288] on button "Save Comment" at bounding box center [278, 294] width 80 height 23
